Goal: Transaction & Acquisition: Purchase product/service

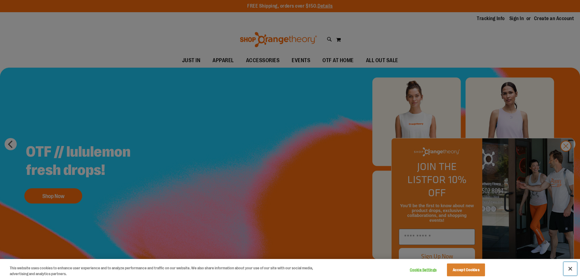
click at [572, 270] on button "Close" at bounding box center [570, 268] width 13 height 13
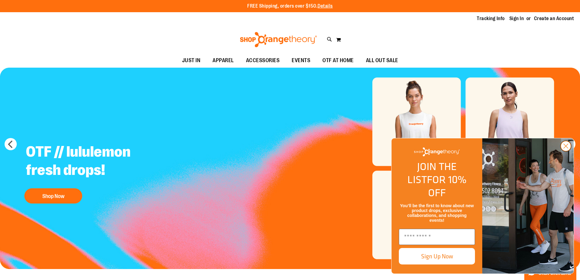
click at [569, 151] on circle "Close dialog" at bounding box center [566, 146] width 10 height 10
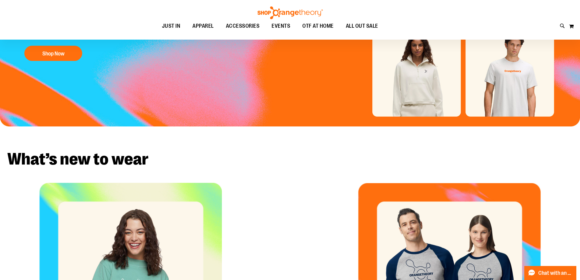
scroll to position [81, 0]
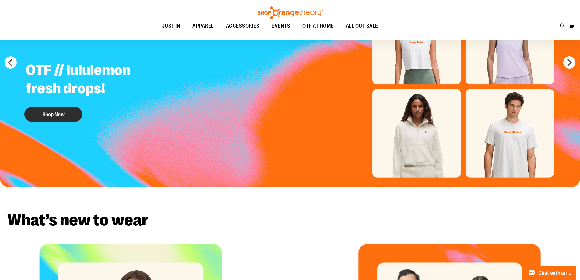
click at [54, 109] on button "Shop Now" at bounding box center [53, 114] width 58 height 15
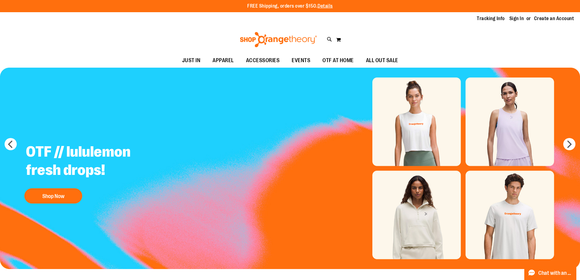
click at [296, 38] on img at bounding box center [278, 39] width 79 height 15
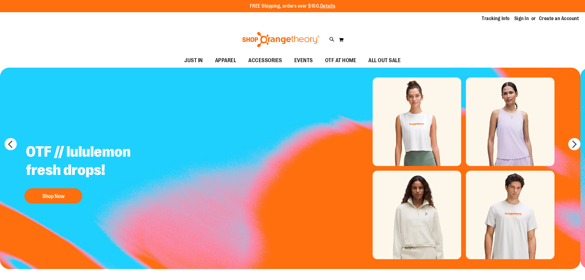
click at [248, 37] on input "Search" at bounding box center [292, 34] width 464 height 20
type input "****"
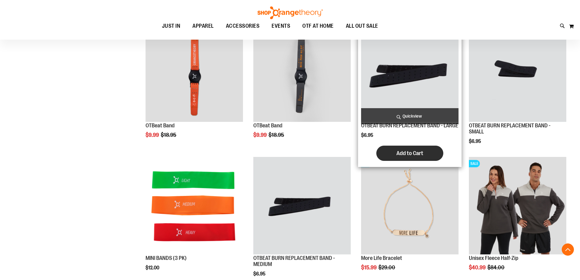
scroll to position [223, 0]
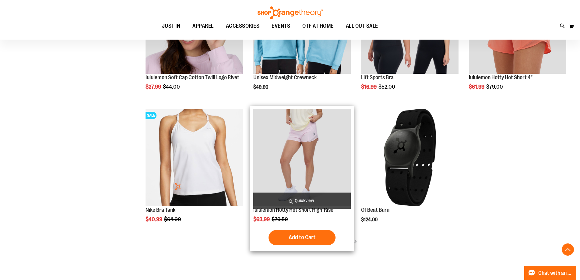
scroll to position [710, 0]
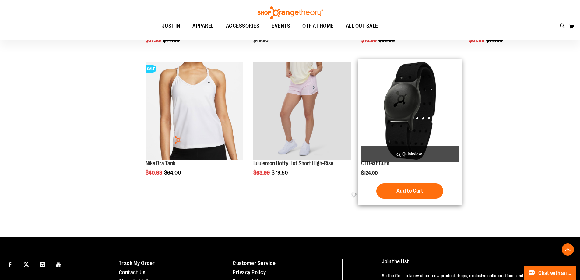
click at [385, 116] on img "product" at bounding box center [409, 110] width 97 height 97
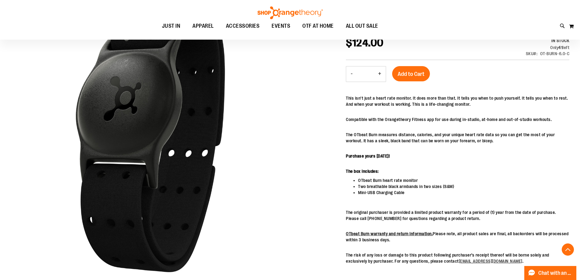
scroll to position [142, 0]
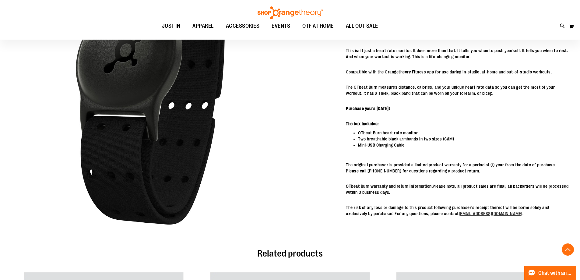
drag, startPoint x: 314, startPoint y: 167, endPoint x: 321, endPoint y: 164, distance: 7.8
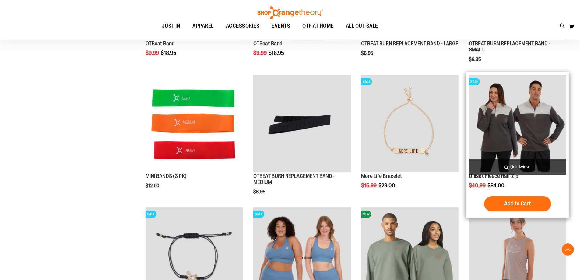
scroll to position [149, 0]
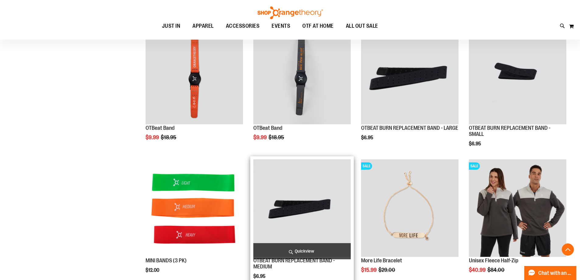
click at [337, 207] on img "product" at bounding box center [301, 207] width 97 height 97
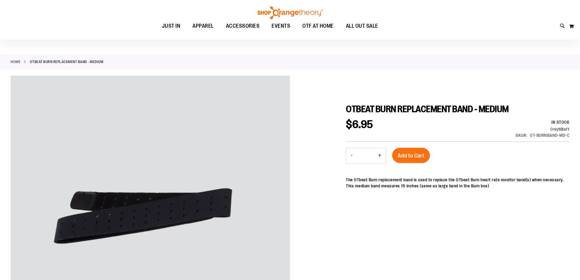
scroll to position [20, 0]
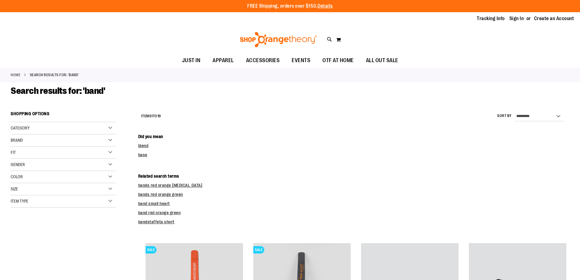
scroll to position [216, 0]
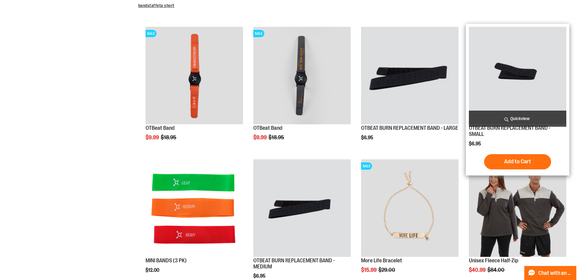
click at [522, 91] on img "product" at bounding box center [517, 75] width 97 height 97
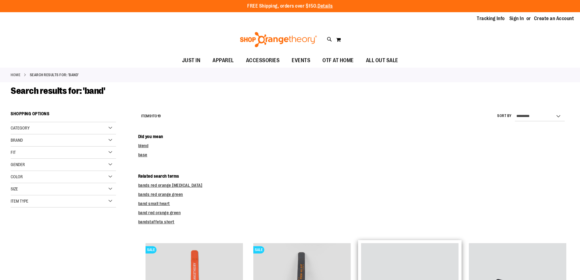
scroll to position [216, 0]
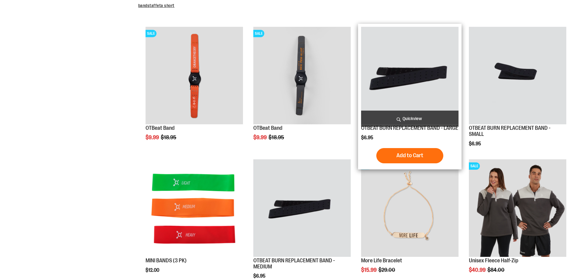
click at [392, 81] on img "product" at bounding box center [409, 75] width 97 height 97
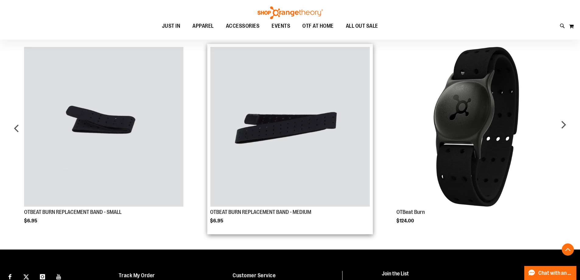
scroll to position [406, 0]
